Goal: Information Seeking & Learning: Compare options

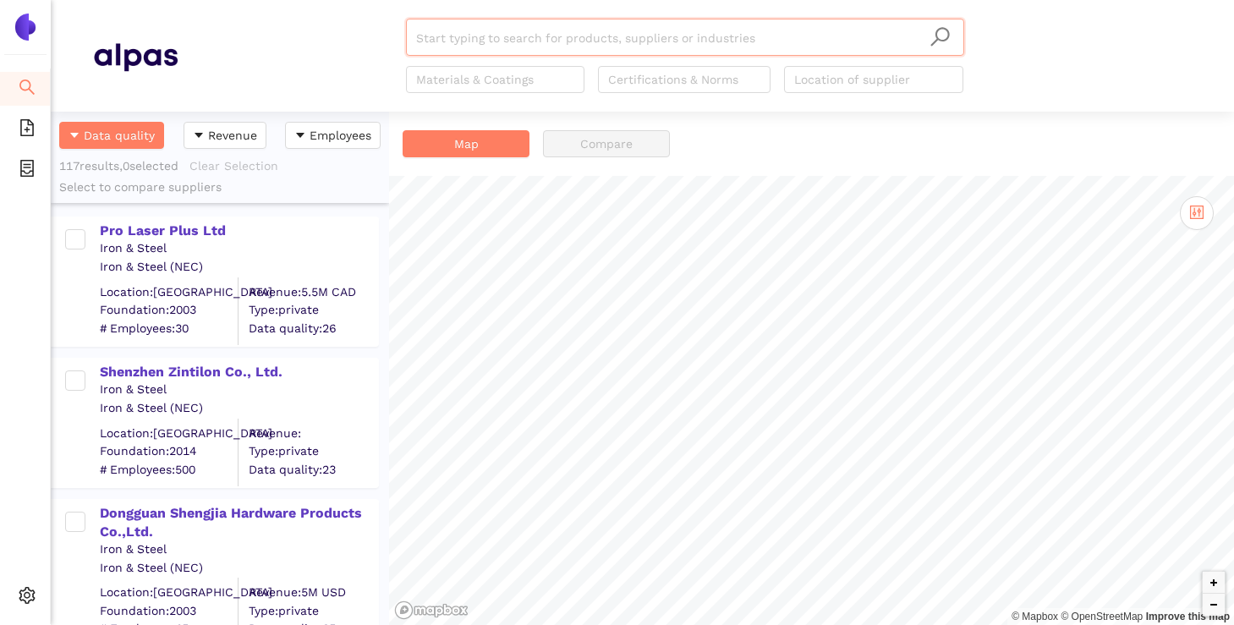
scroll to position [513, 338]
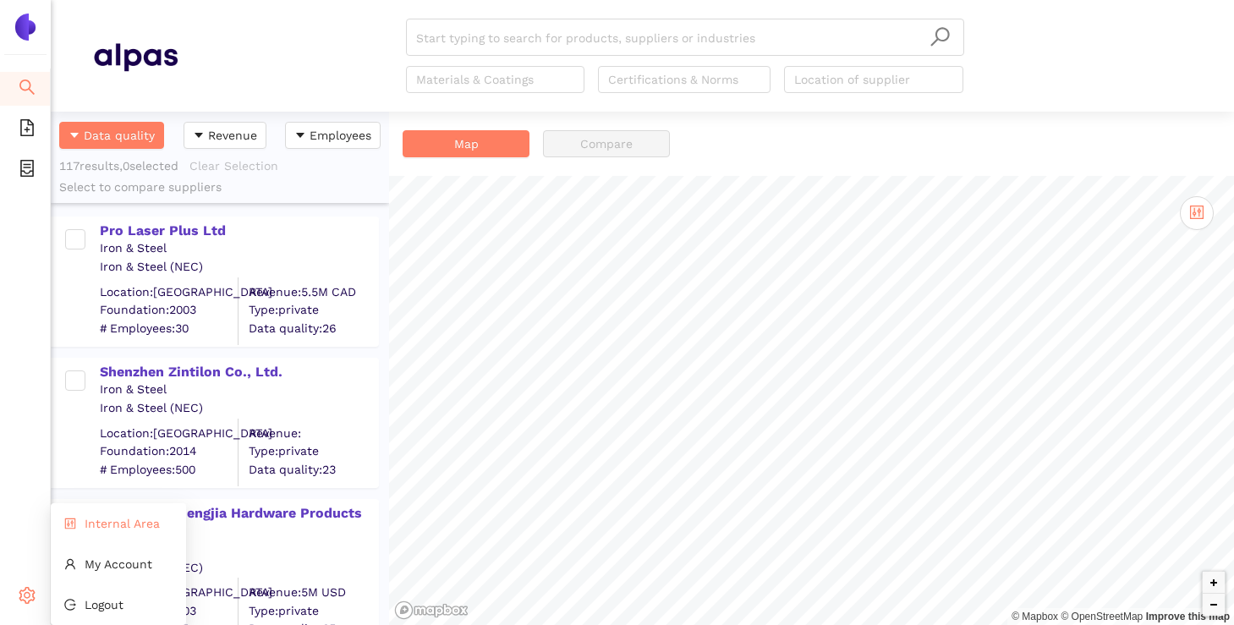
click at [85, 536] on li "Internal Area" at bounding box center [118, 524] width 135 height 34
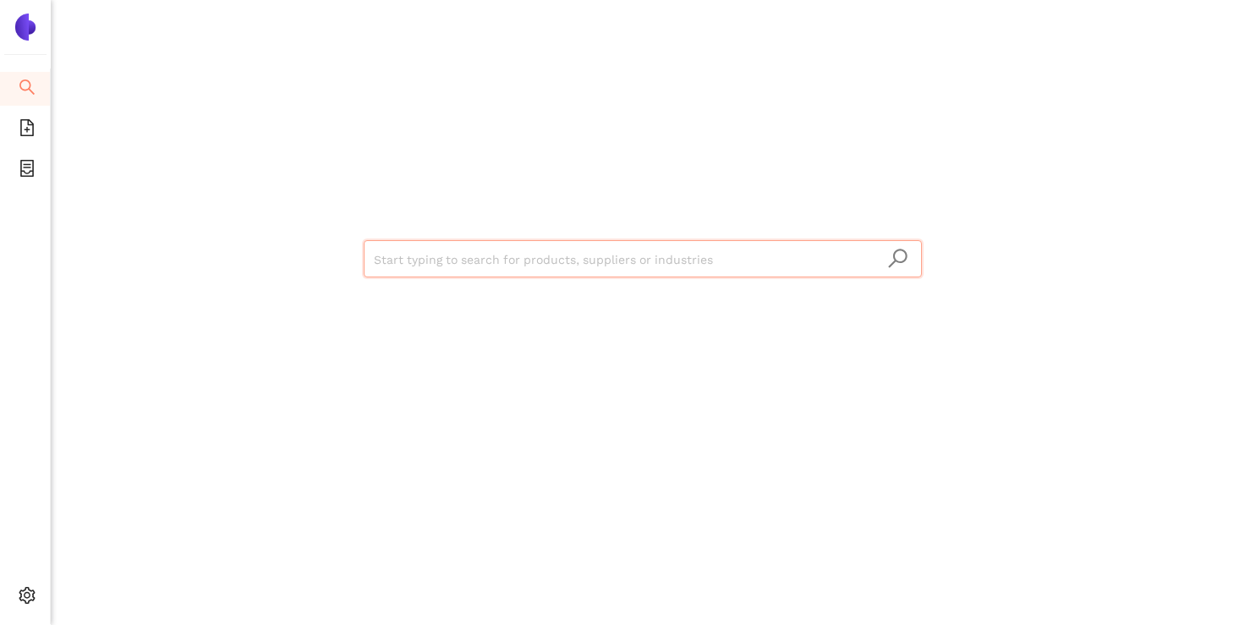
click at [415, 274] on input "search" at bounding box center [643, 259] width 538 height 37
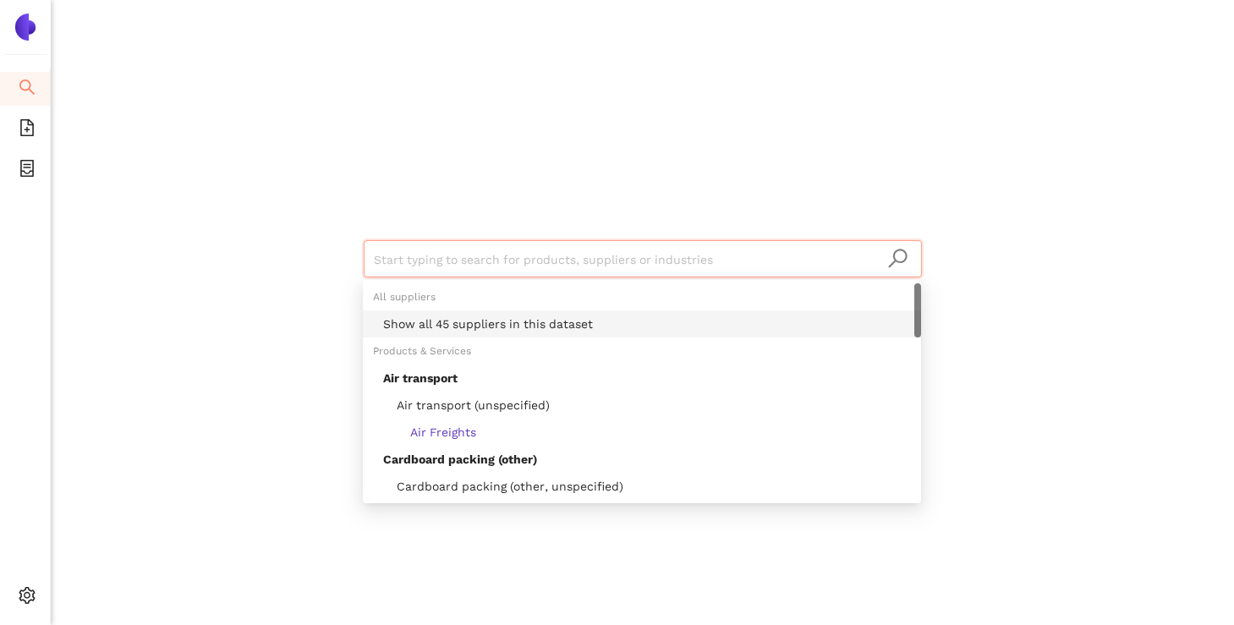
click at [440, 320] on div "Show all 45 suppliers in this dataset" at bounding box center [647, 324] width 528 height 19
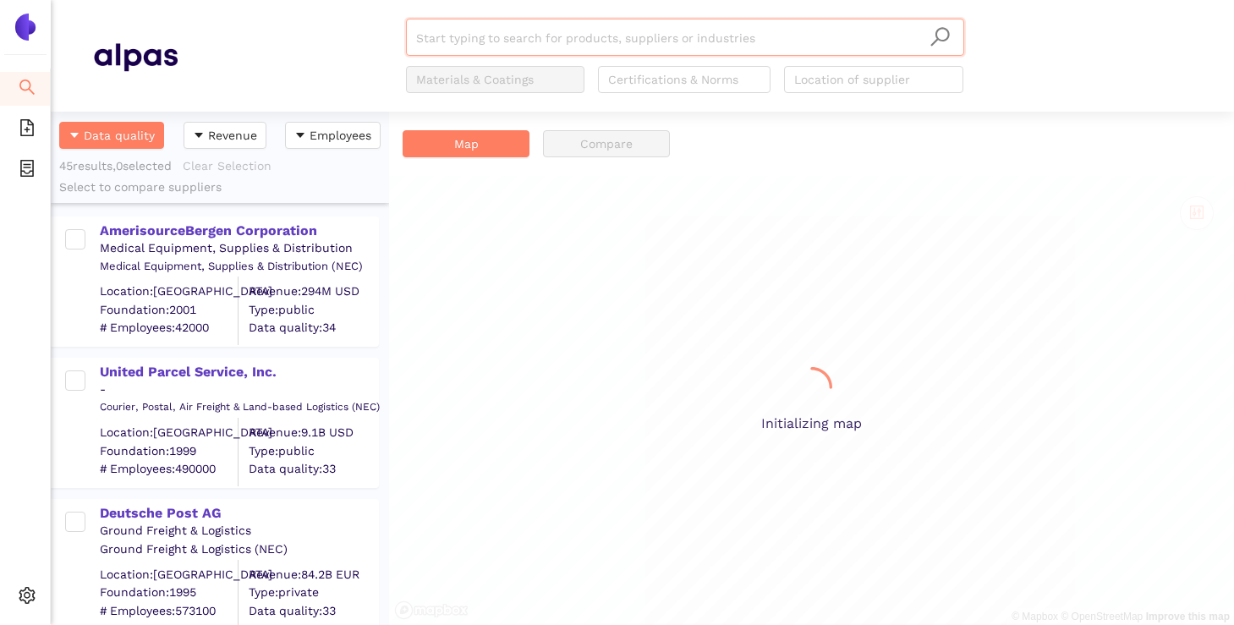
scroll to position [513, 338]
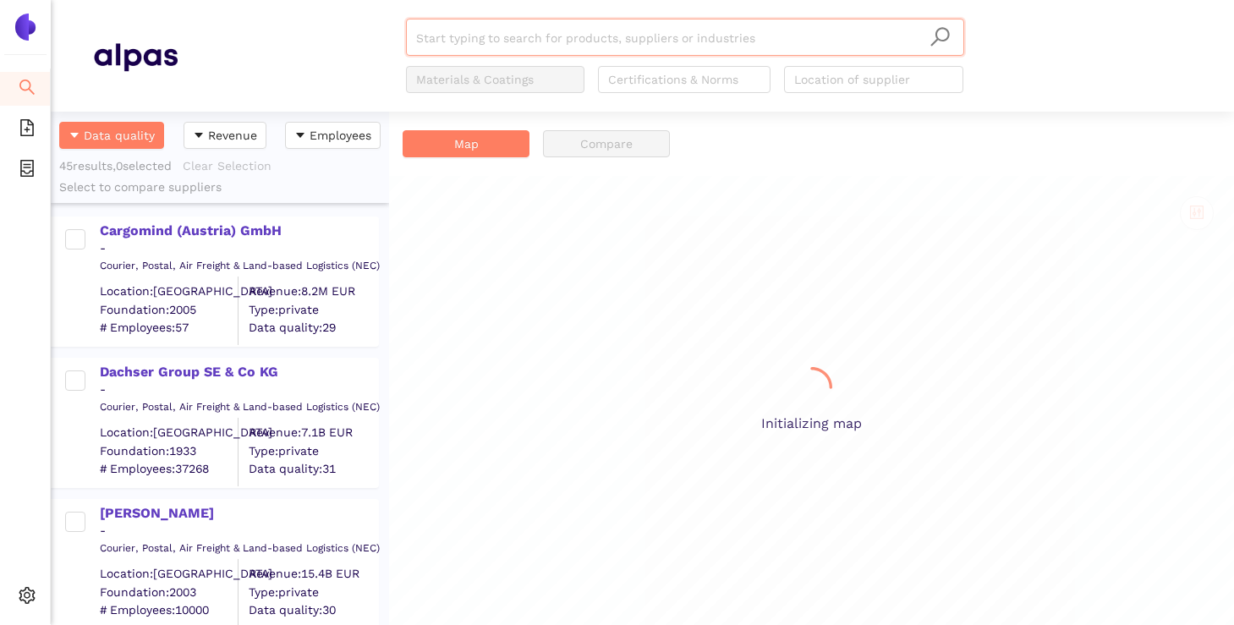
scroll to position [513, 338]
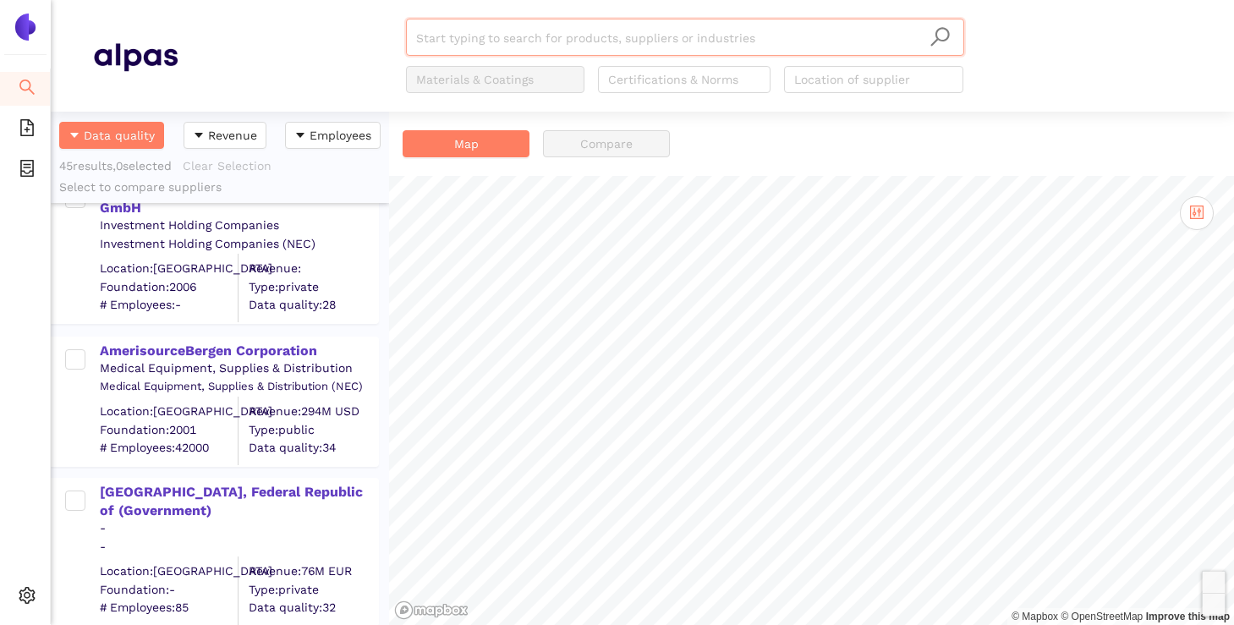
scroll to position [6055, 0]
click at [175, 494] on div "[GEOGRAPHIC_DATA], Federal Republic of (Government)" at bounding box center [238, 501] width 277 height 38
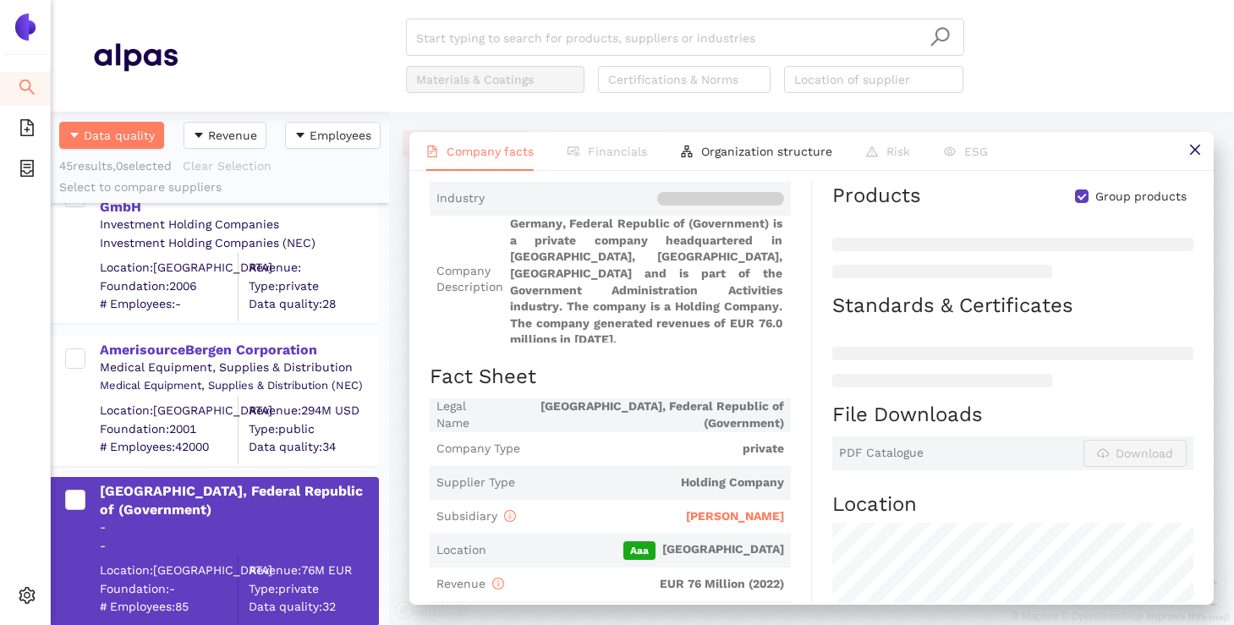
scroll to position [126, 0]
click at [729, 508] on span "[PERSON_NAME]" at bounding box center [735, 515] width 98 height 14
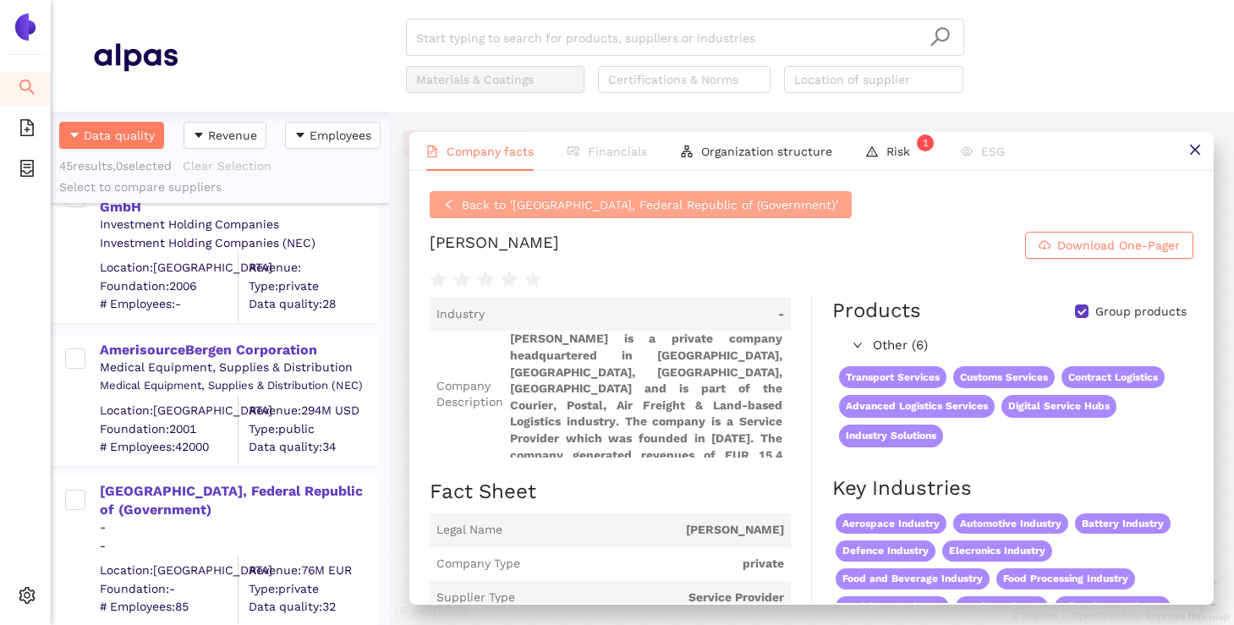
click at [467, 204] on span "Back to '[GEOGRAPHIC_DATA], Federal Republic of (Government)'" at bounding box center [650, 204] width 376 height 19
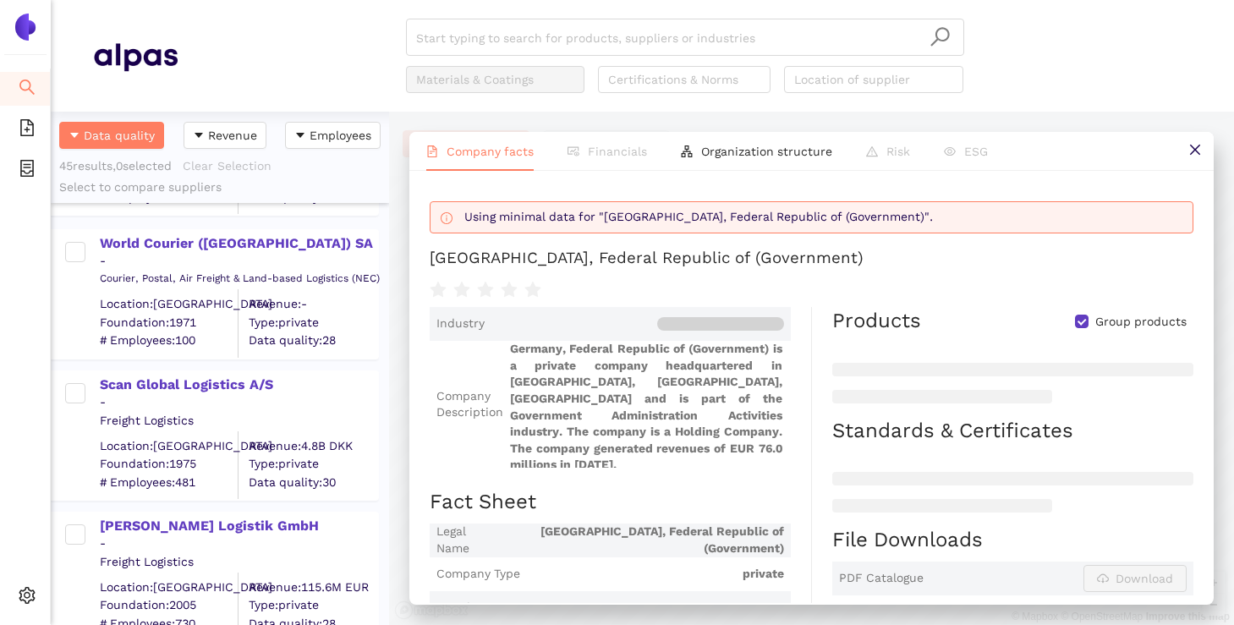
scroll to position [1699, 0]
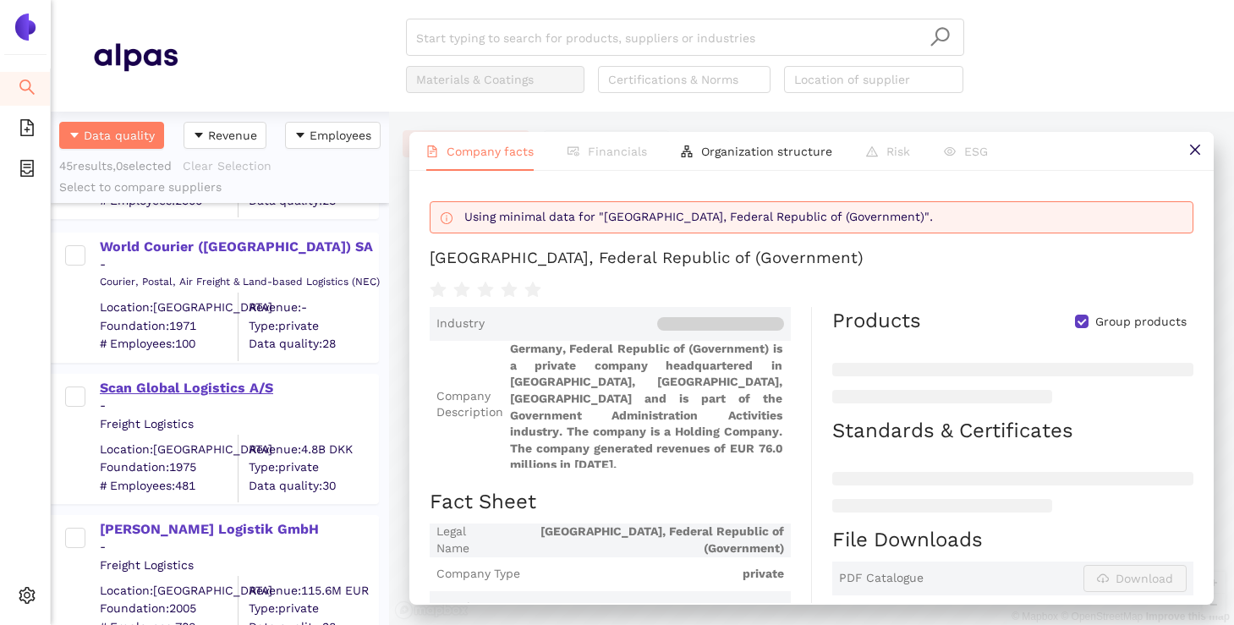
click at [198, 389] on div "Scan Global Logistics A/S" at bounding box center [238, 388] width 277 height 19
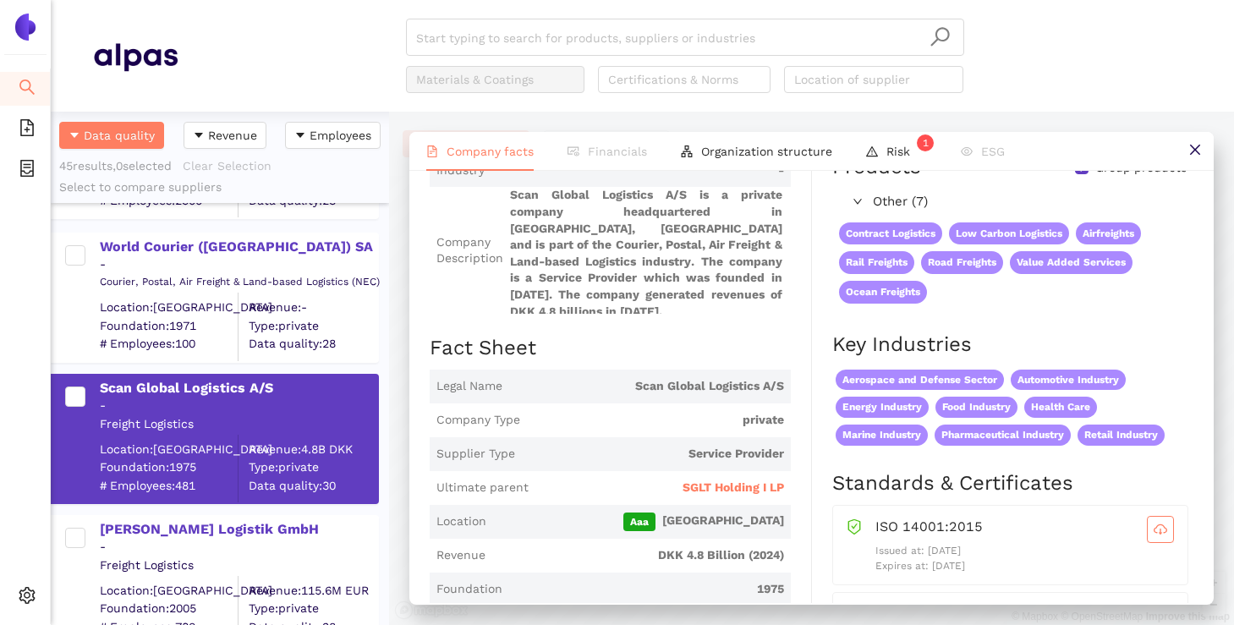
scroll to position [104, 0]
click at [715, 479] on span "SGLT Holding I LP" at bounding box center [732, 487] width 101 height 17
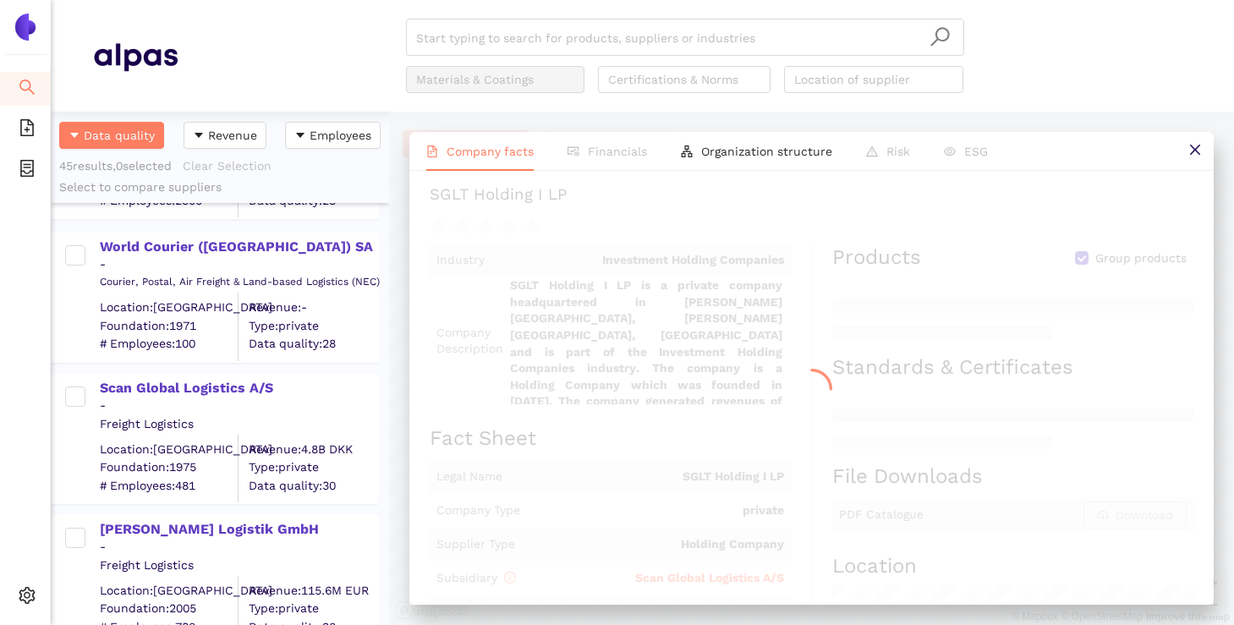
scroll to position [0, 0]
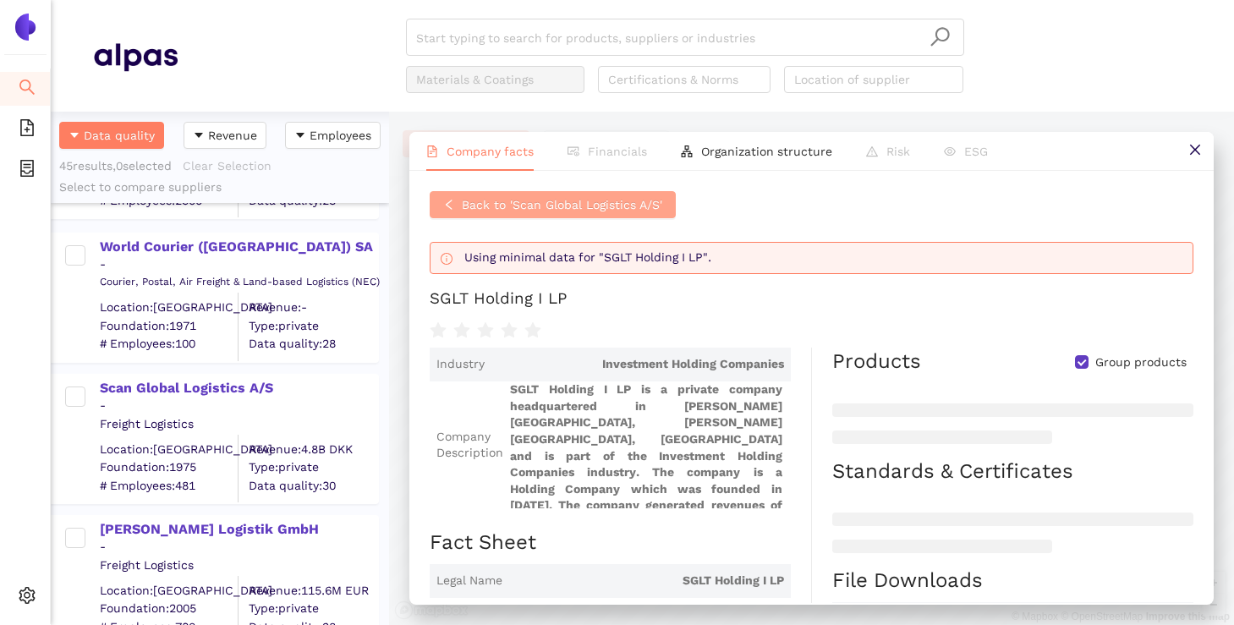
click at [554, 191] on button "Back to 'Scan Global Logistics A/S'" at bounding box center [553, 204] width 246 height 27
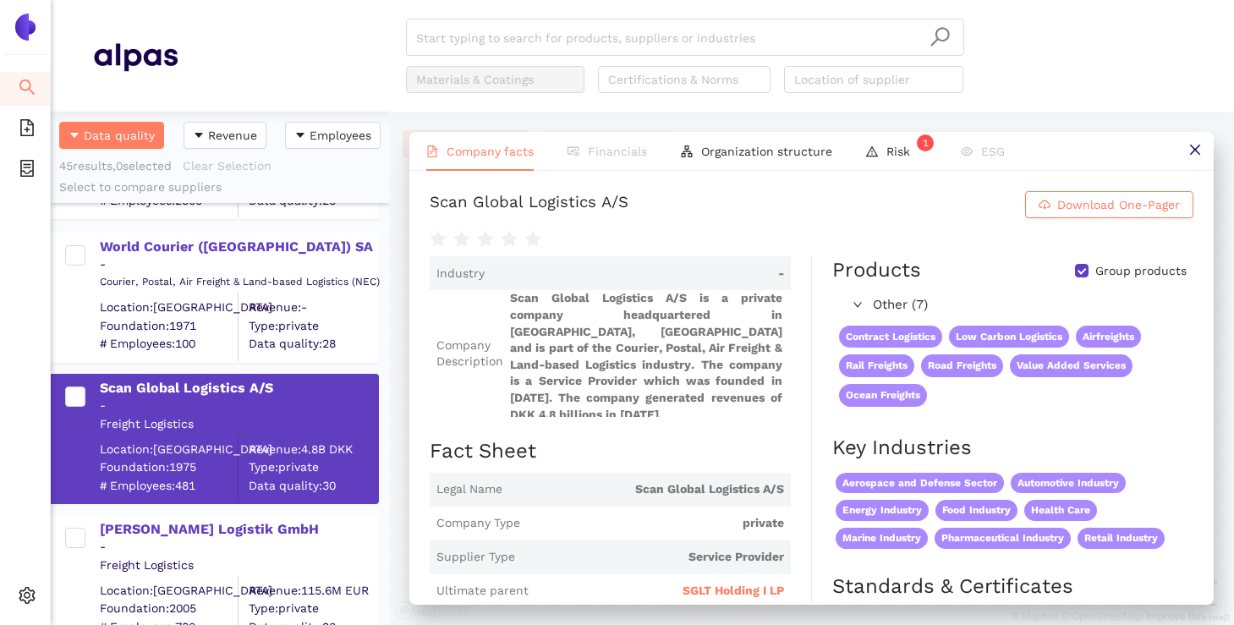
click at [381, 222] on div "World Courier ([GEOGRAPHIC_DATA]) SA - Courier, Postal, Air Freight & Land-base…" at bounding box center [220, 289] width 338 height 141
click at [375, 233] on div "World Courier ([GEOGRAPHIC_DATA]) SA - Courier, Postal, Air Freight & Land-base…" at bounding box center [215, 298] width 328 height 130
click at [1183, 144] on button at bounding box center [1195, 151] width 38 height 38
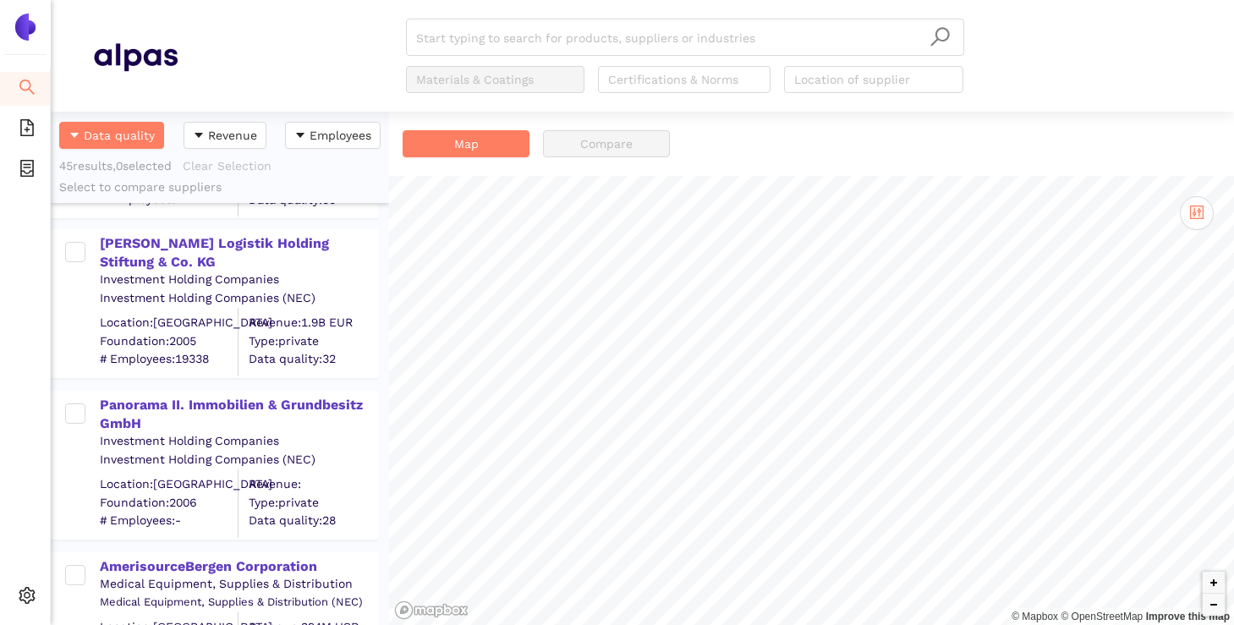
scroll to position [5847, 0]
